Goal: Check status: Check status

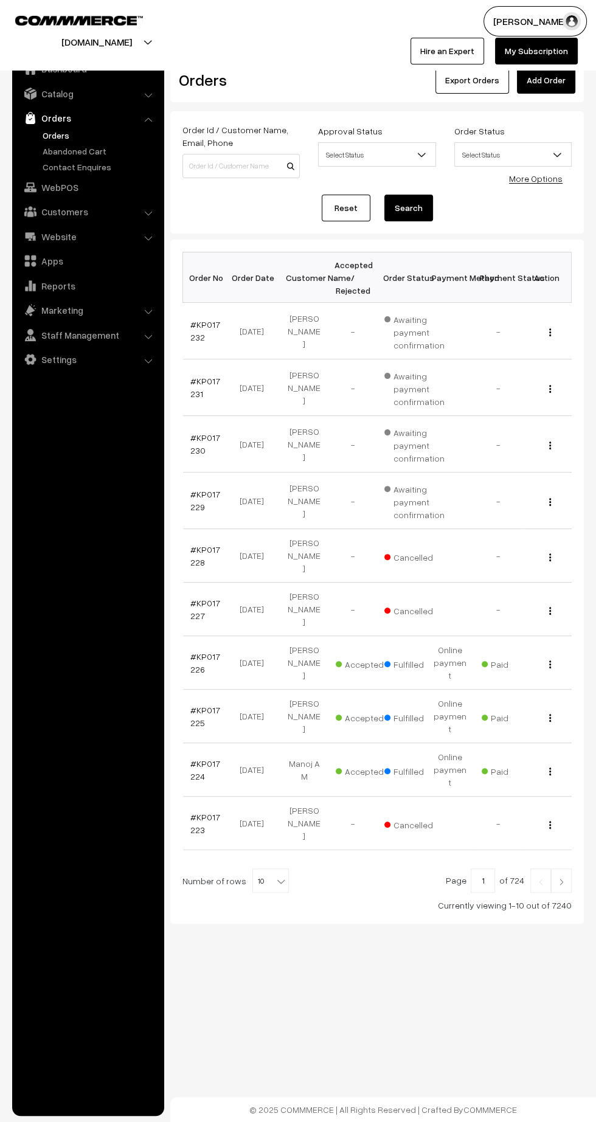
click at [52, 281] on link "Reports" at bounding box center [87, 286] width 145 height 22
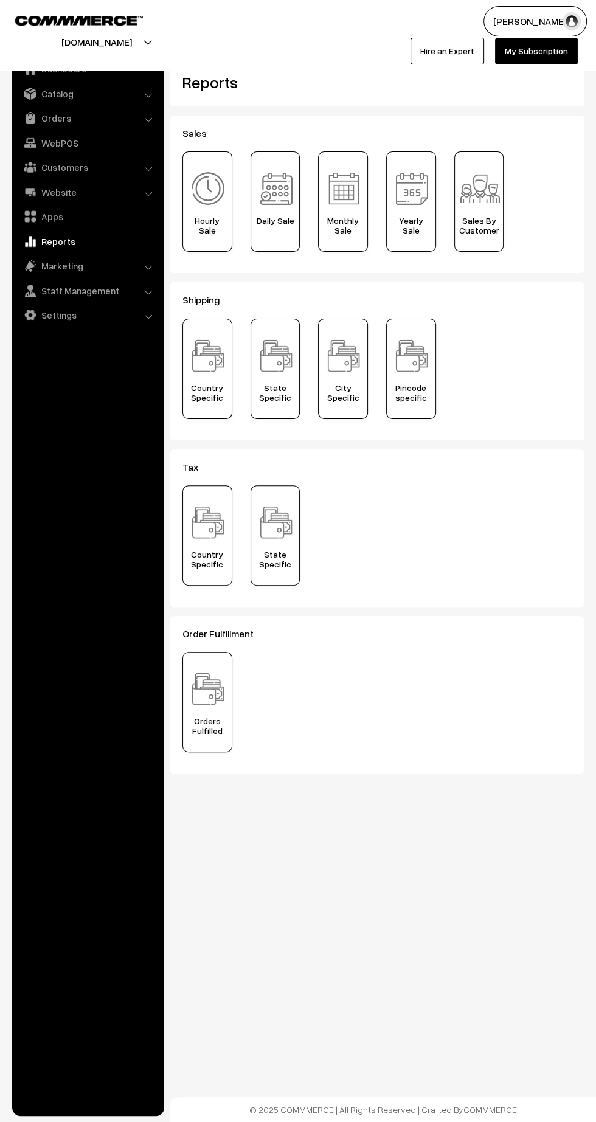
click at [50, 212] on link "Apps" at bounding box center [87, 217] width 145 height 22
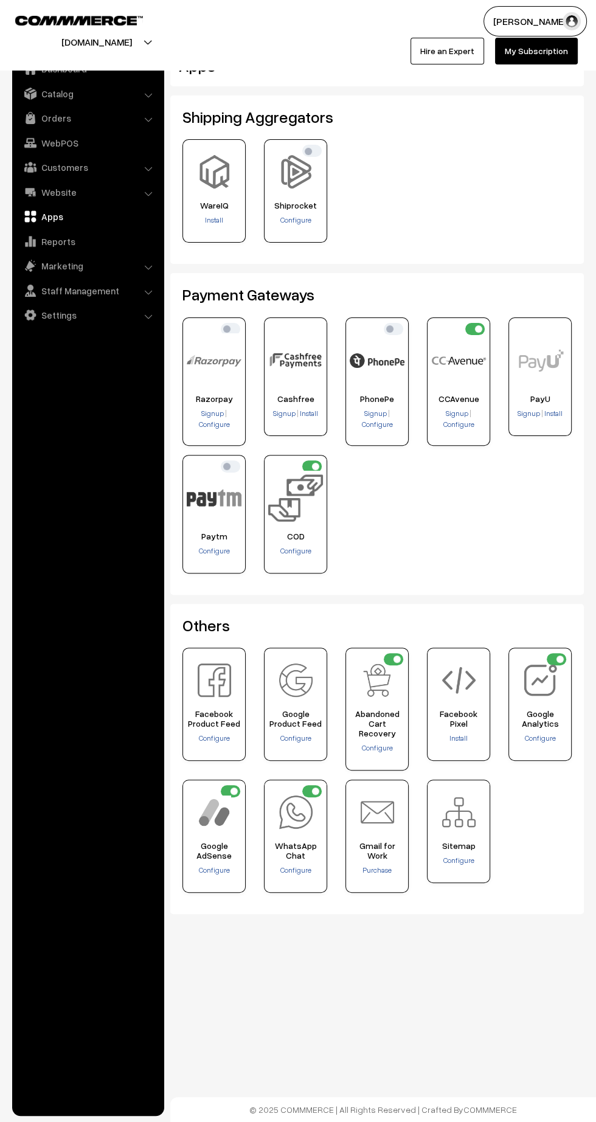
click at [227, 327] on input "checkbox" at bounding box center [230, 329] width 19 height 12
checkbox input "true"
click at [478, 328] on input "checkbox" at bounding box center [474, 329] width 19 height 12
checkbox input "false"
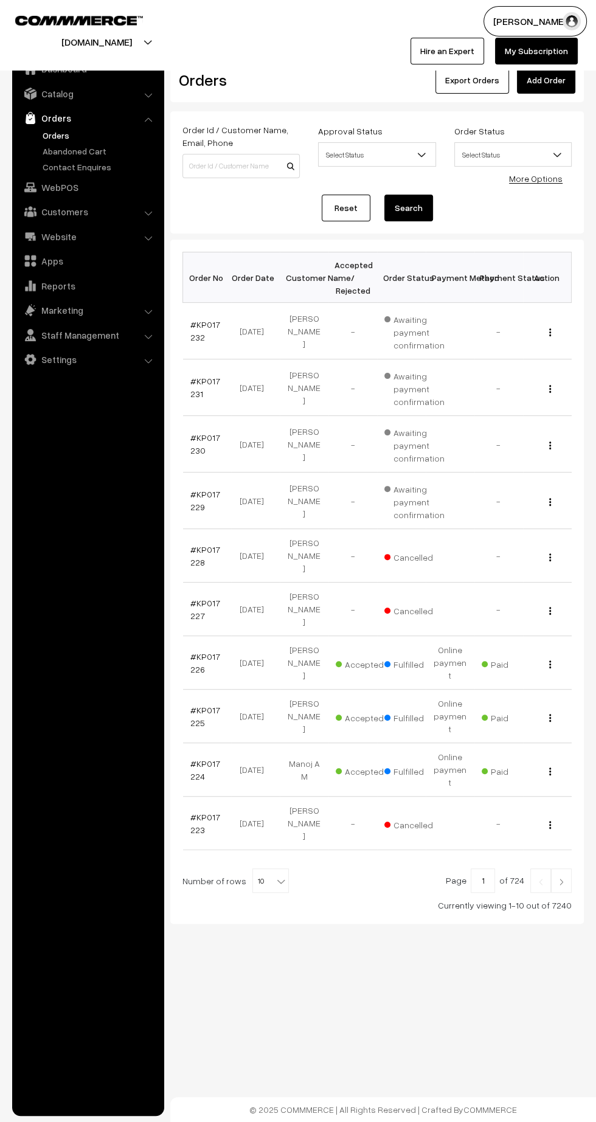
click at [194, 335] on link "#KP017232" at bounding box center [205, 330] width 30 height 23
click at [203, 323] on link "#KP017232" at bounding box center [205, 330] width 30 height 23
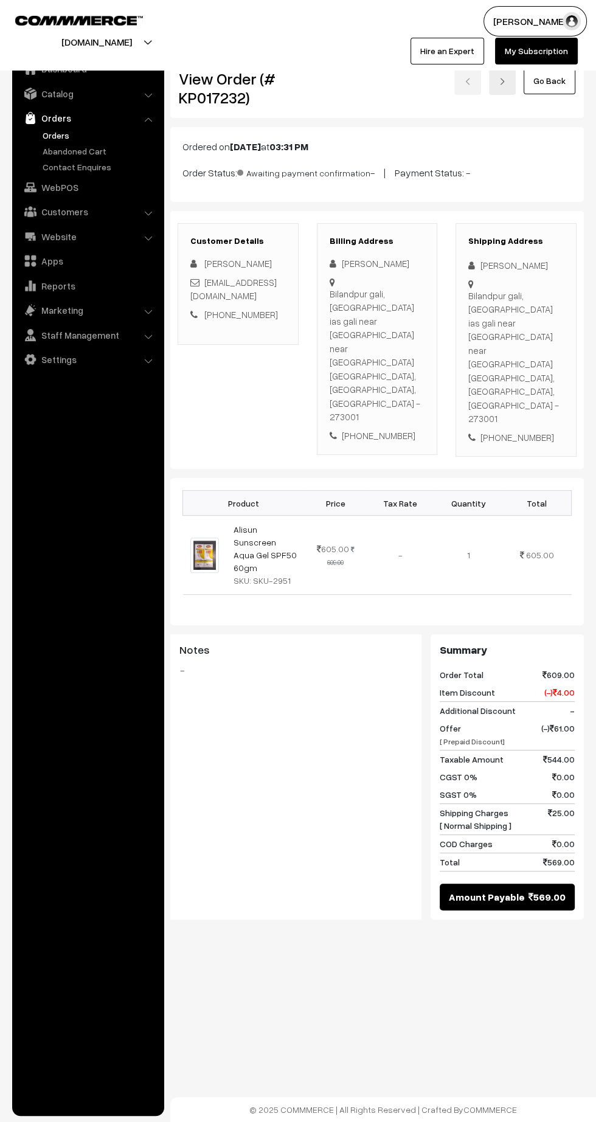
click at [58, 137] on link "Orders" at bounding box center [100, 135] width 120 height 13
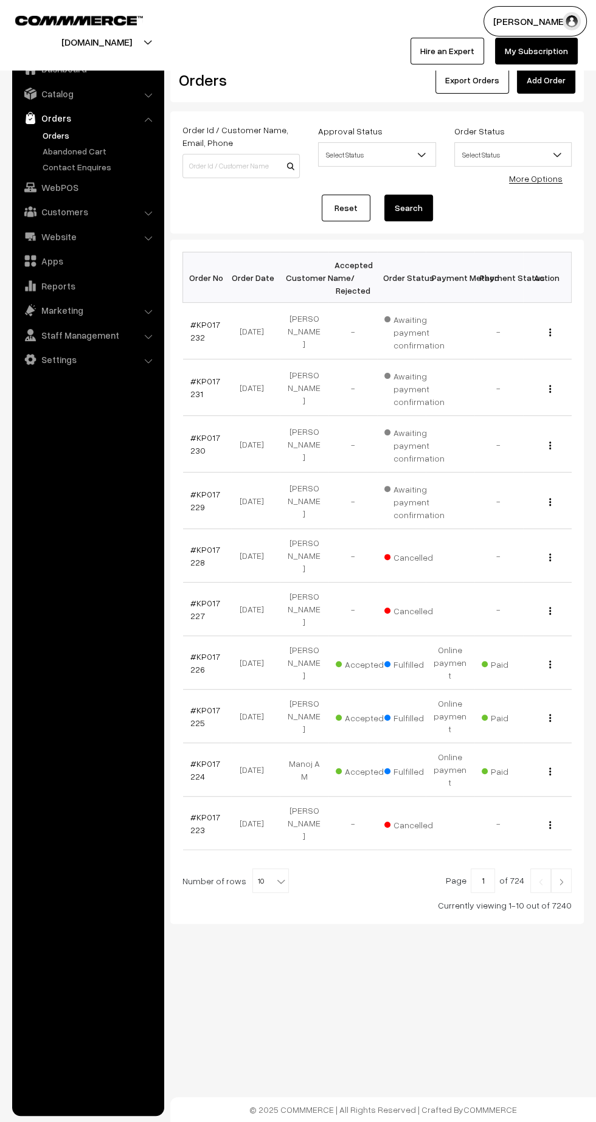
click at [214, 436] on link "#KP017230" at bounding box center [205, 444] width 30 height 23
click at [206, 489] on link "#KP017229" at bounding box center [205, 500] width 30 height 23
click at [198, 443] on link "#KP017230" at bounding box center [205, 444] width 30 height 23
click at [192, 392] on link "#KP017231" at bounding box center [205, 387] width 30 height 23
click at [194, 336] on link "#KP017232" at bounding box center [205, 330] width 30 height 23
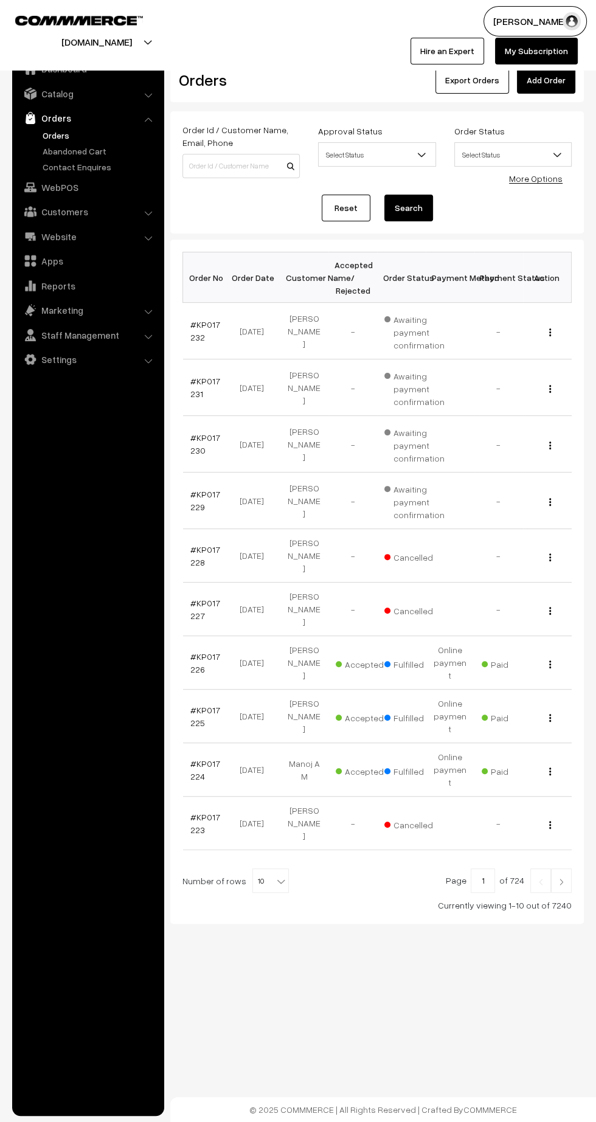
click at [208, 322] on link "#KP017232" at bounding box center [205, 330] width 30 height 23
